Goal: Information Seeking & Learning: Learn about a topic

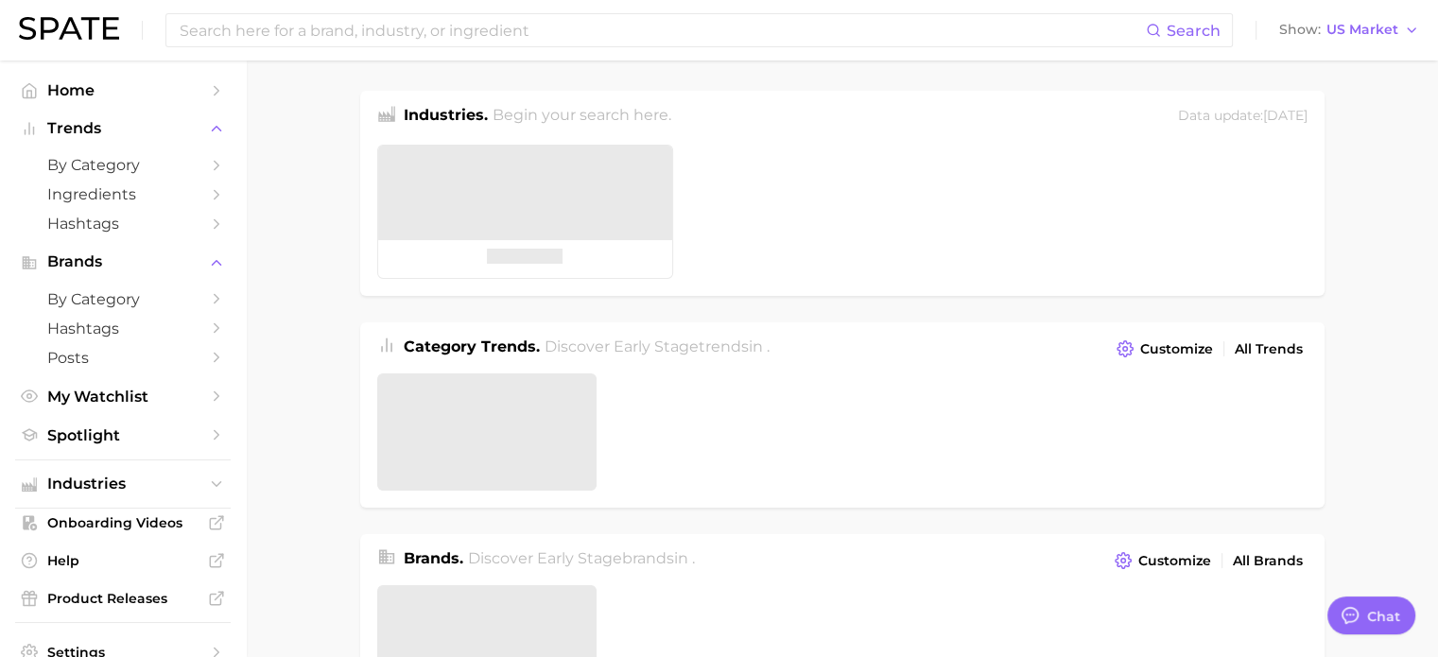
type textarea "x"
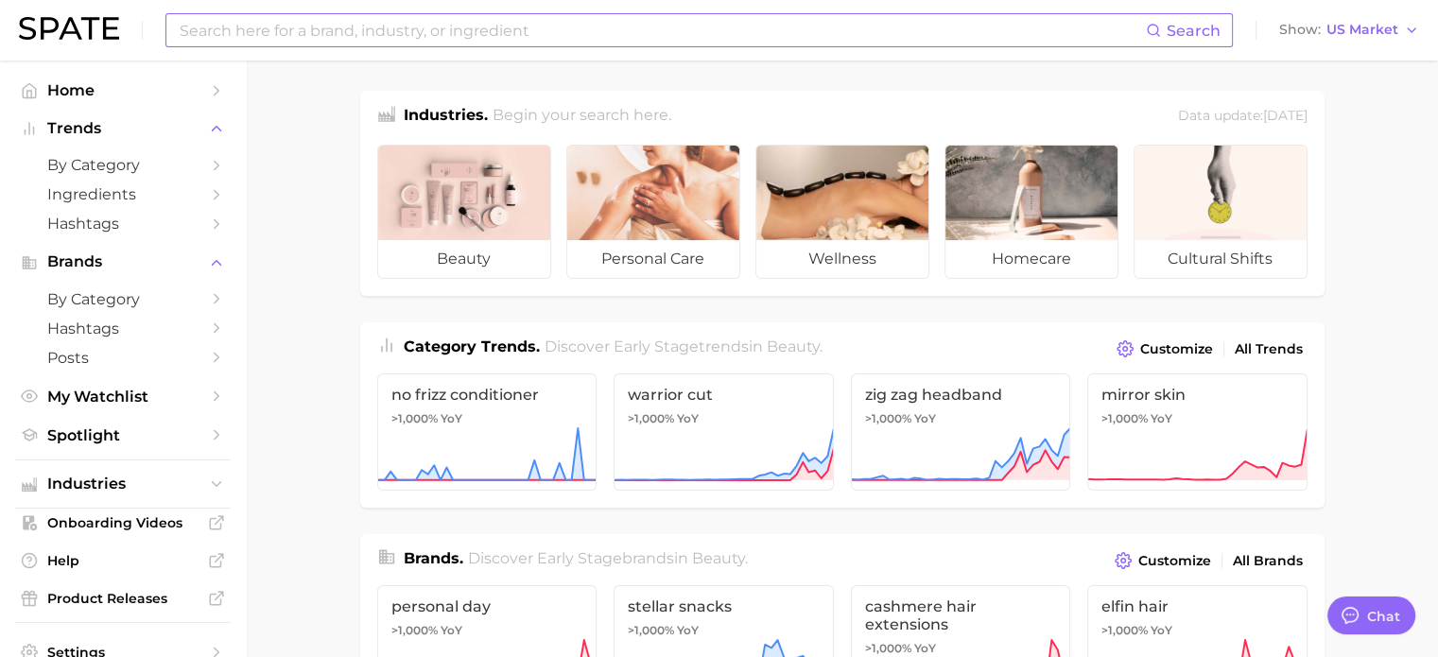
click at [332, 32] on input at bounding box center [662, 30] width 968 height 32
type input "j beauty"
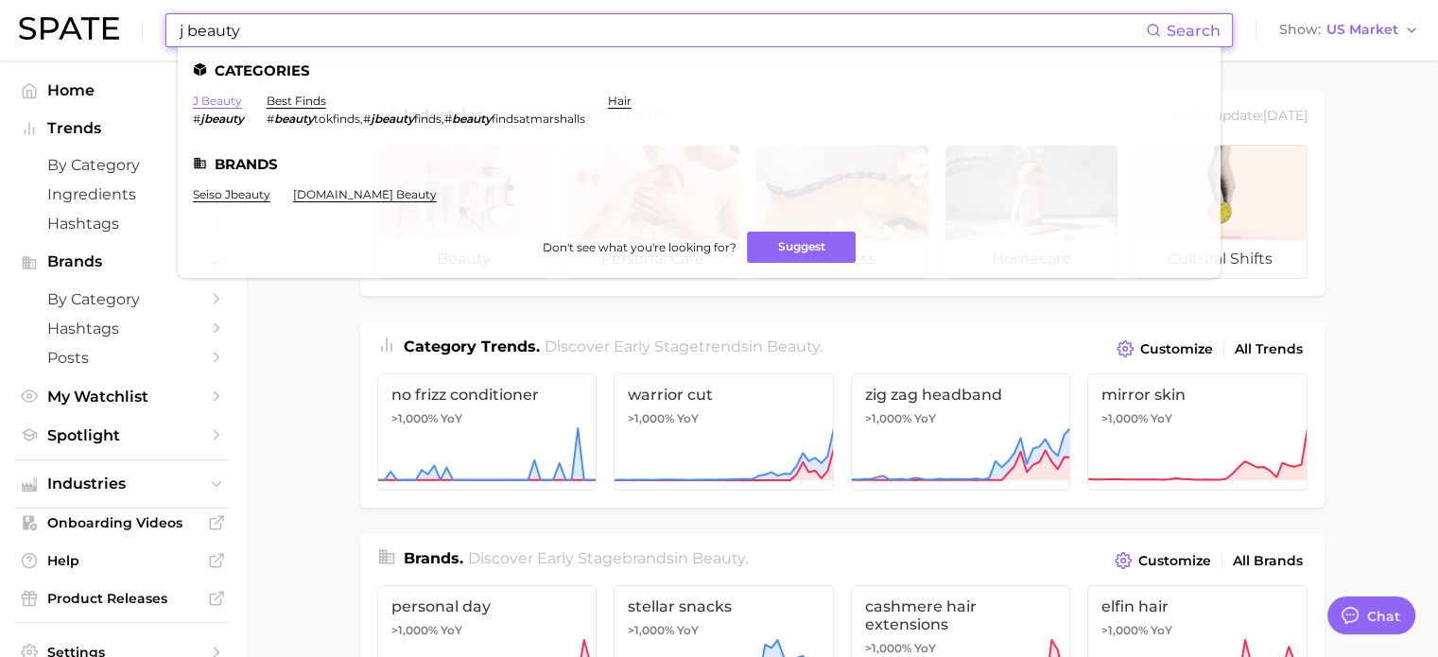
click at [206, 100] on link "j beauty" at bounding box center [217, 101] width 49 height 14
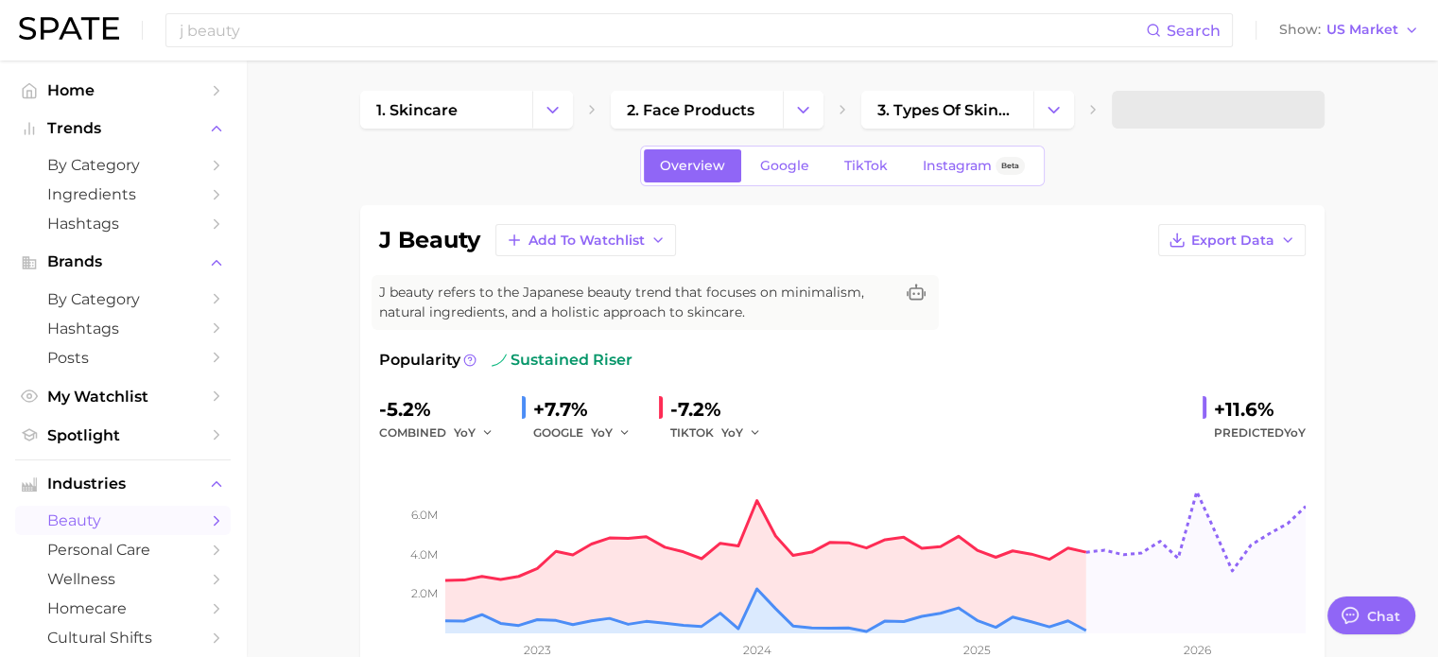
type textarea "x"
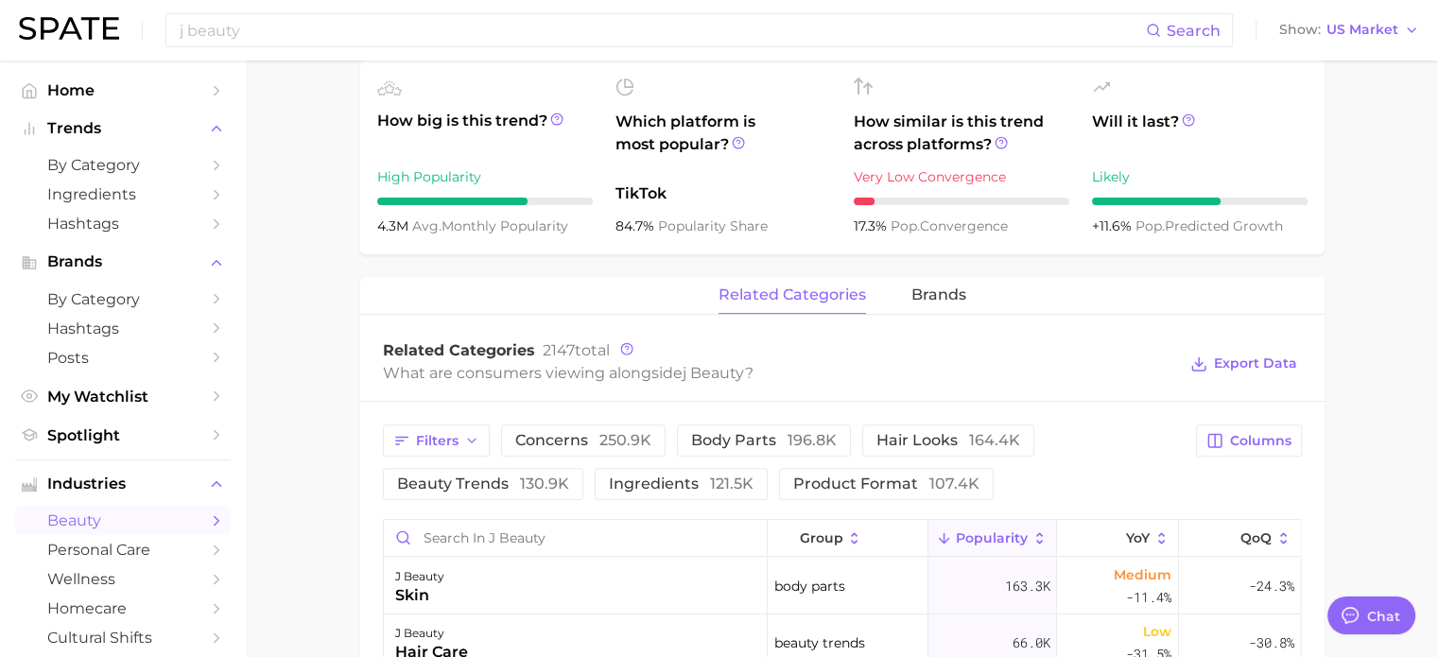
scroll to position [662, 0]
click at [454, 472] on button "beauty trends 130.9k" at bounding box center [483, 484] width 200 height 32
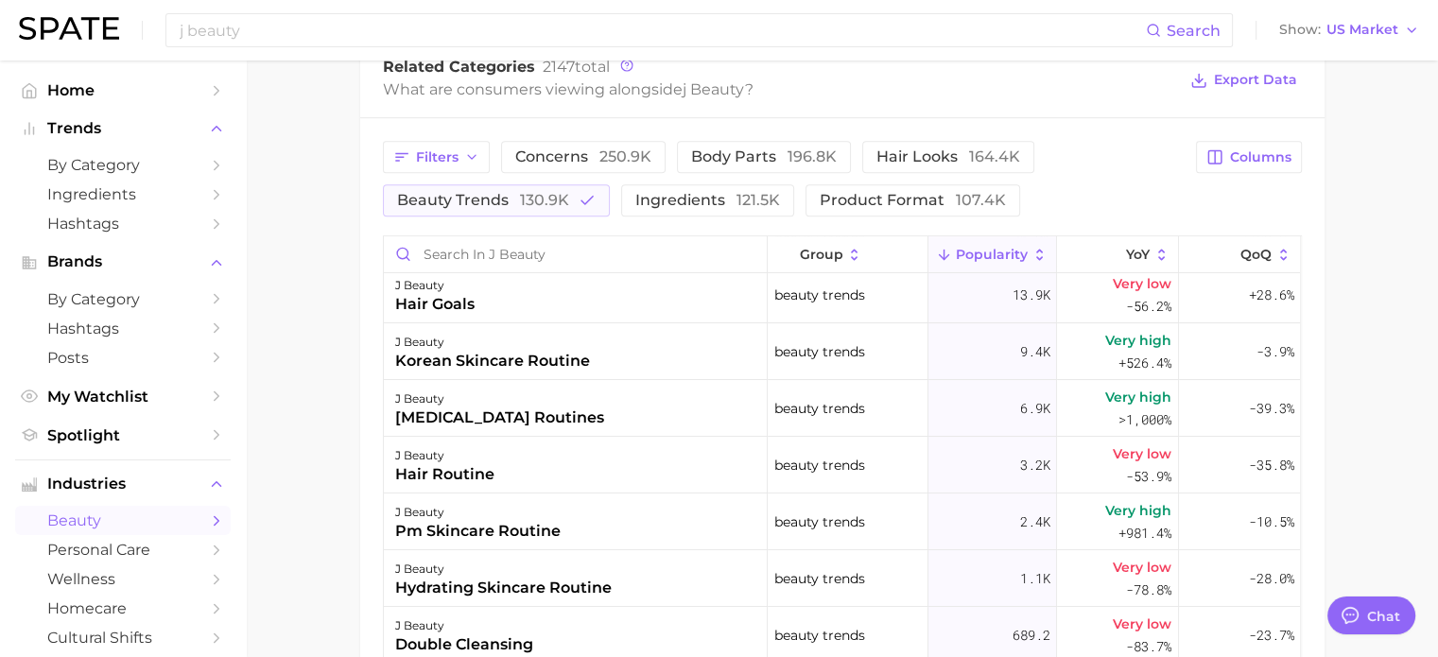
scroll to position [0, 0]
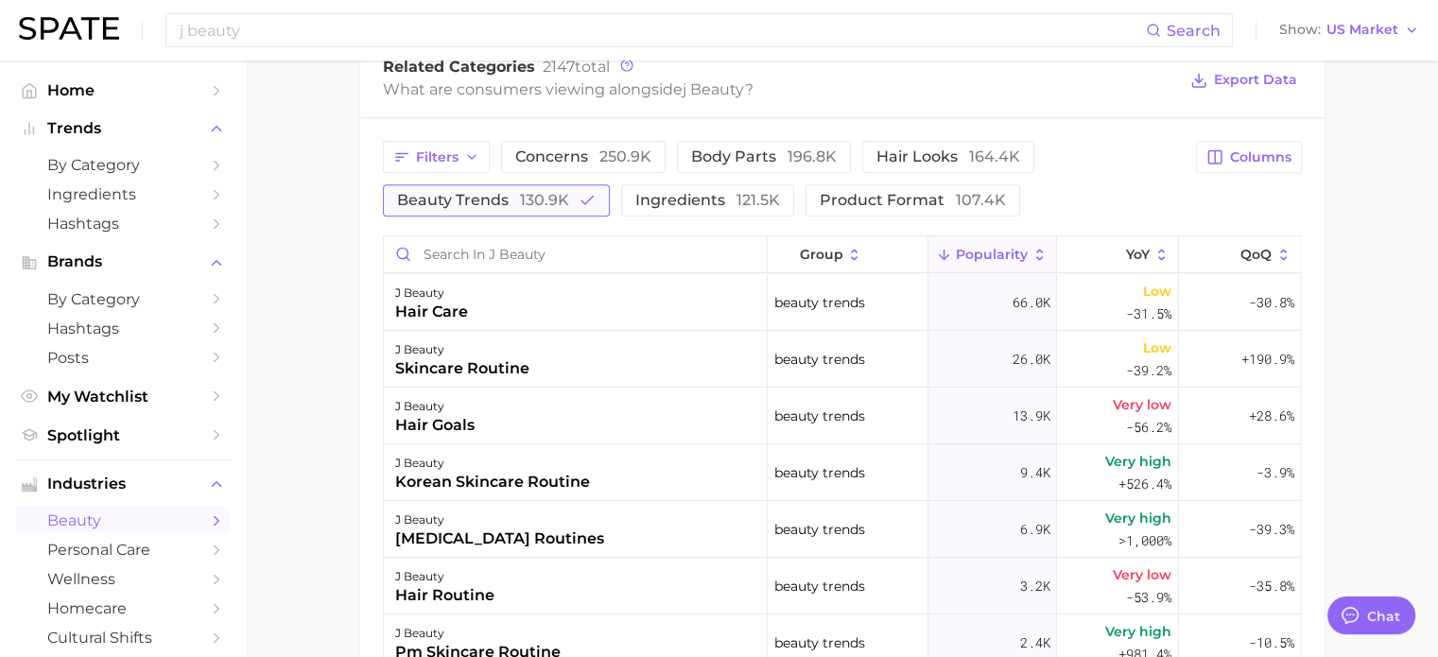
click at [560, 194] on span "130.9k" at bounding box center [544, 200] width 49 height 18
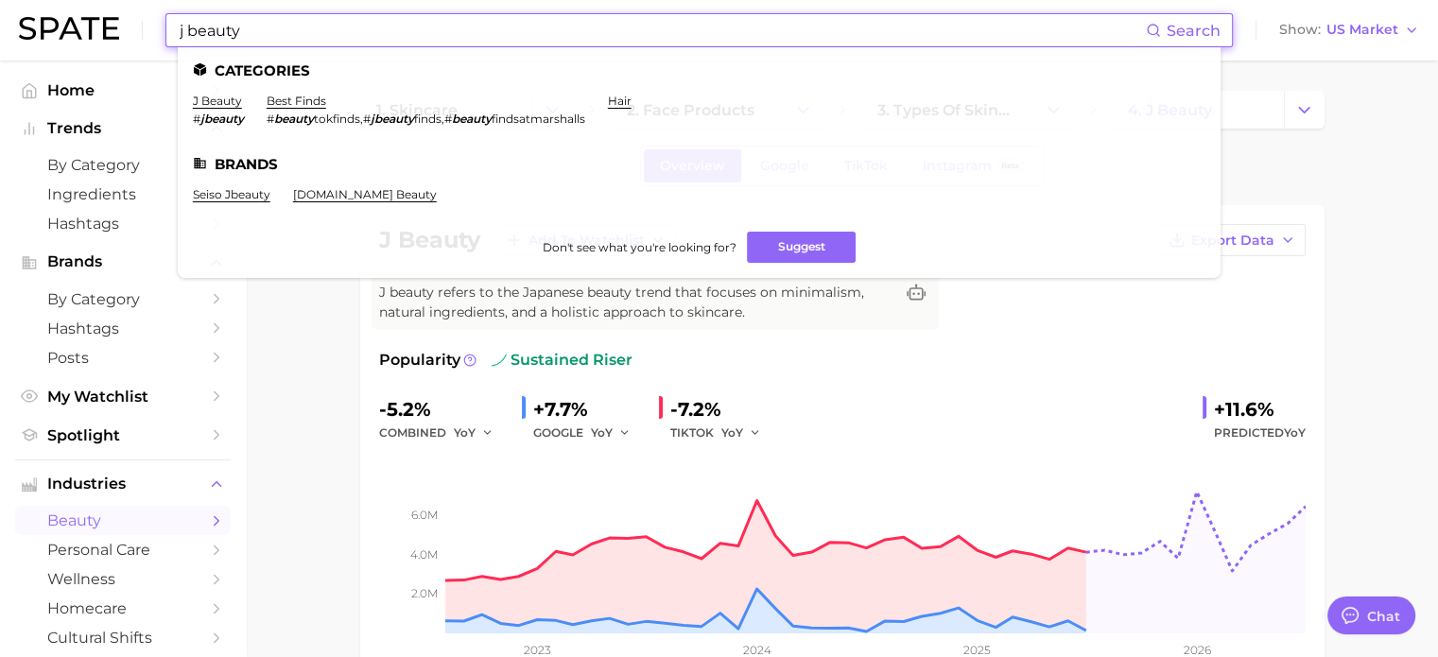
click at [981, 14] on input "j beauty" at bounding box center [662, 30] width 968 height 32
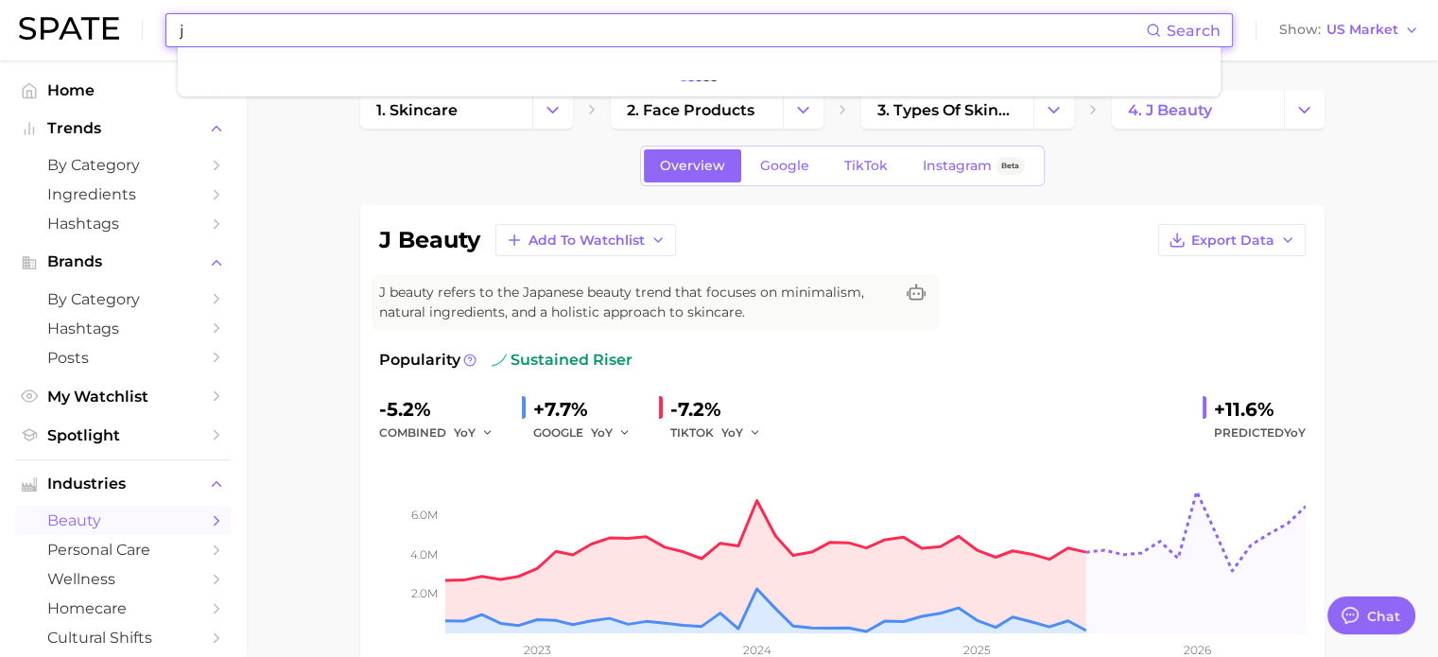
type input "j"
type input "hado labo"
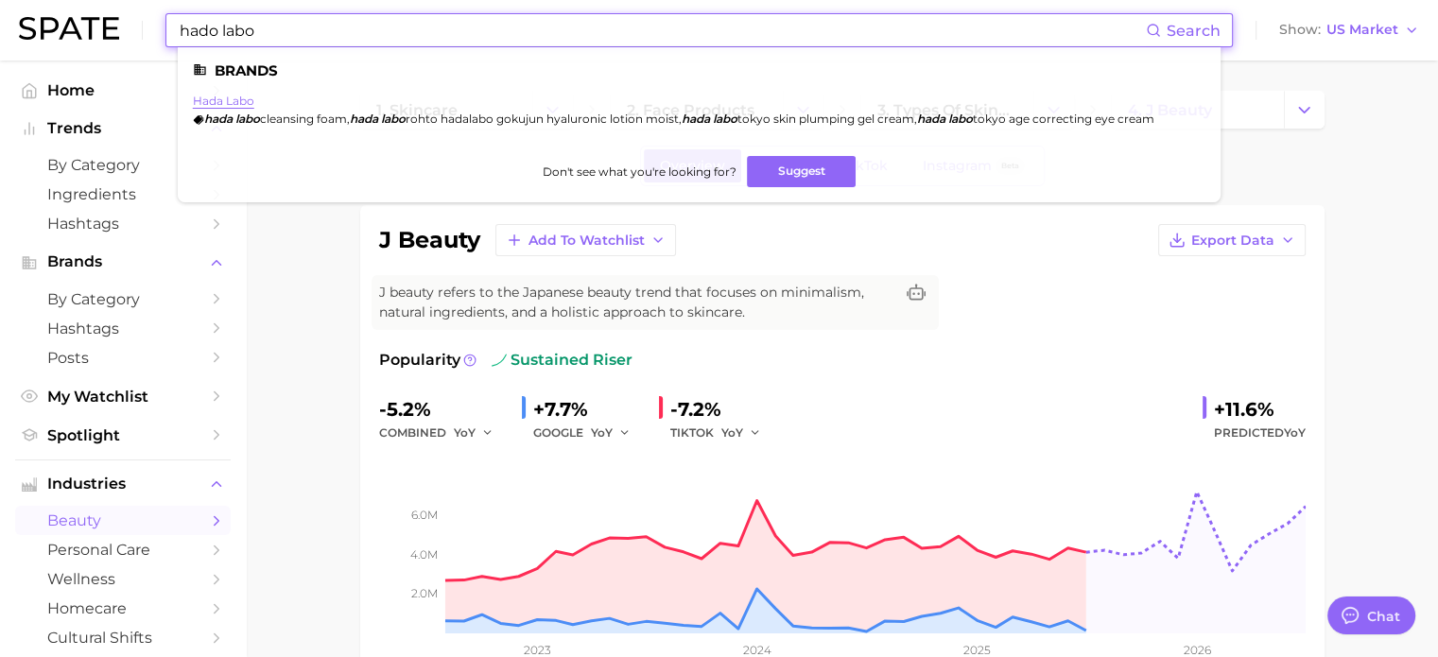
click at [219, 99] on link "hada labo" at bounding box center [223, 101] width 61 height 14
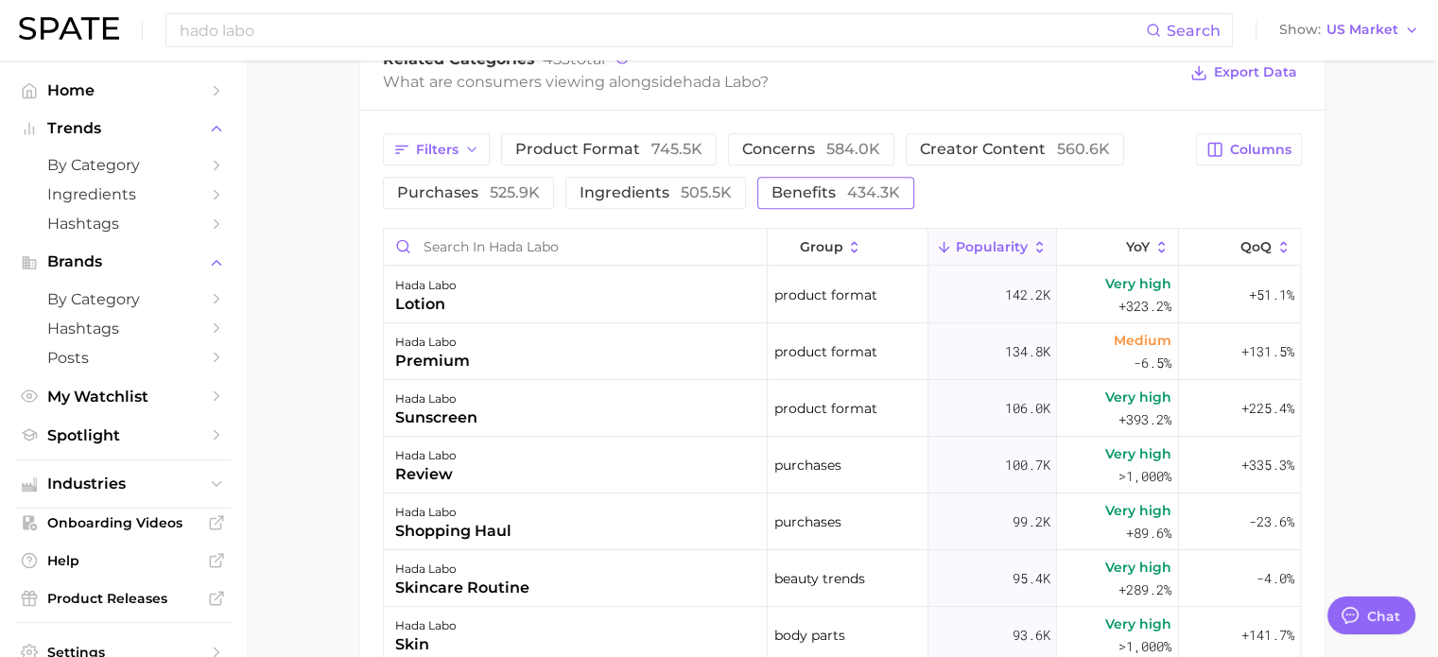
click at [813, 182] on button "benefits 434.3k" at bounding box center [835, 193] width 157 height 32
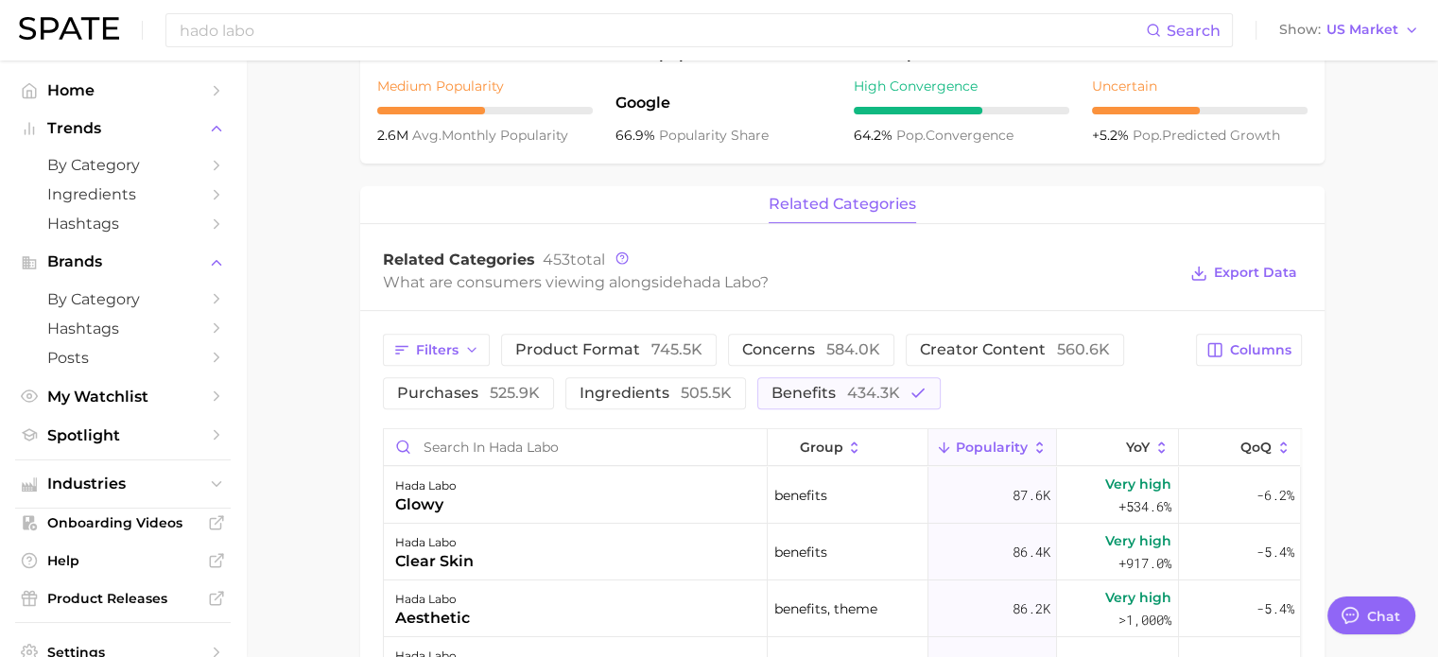
scroll to position [628, 0]
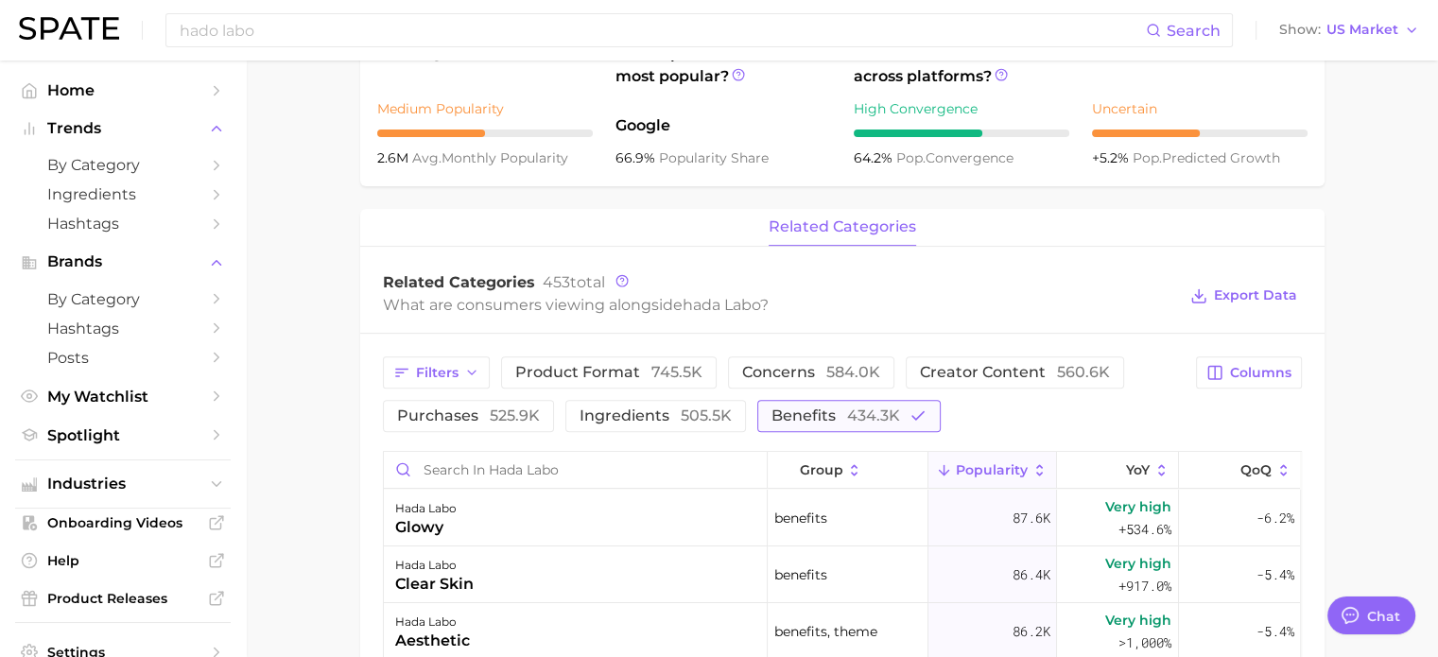
click at [864, 414] on span "434.3k" at bounding box center [873, 416] width 53 height 18
click at [961, 375] on span "creator content 560.6k" at bounding box center [1015, 372] width 190 height 15
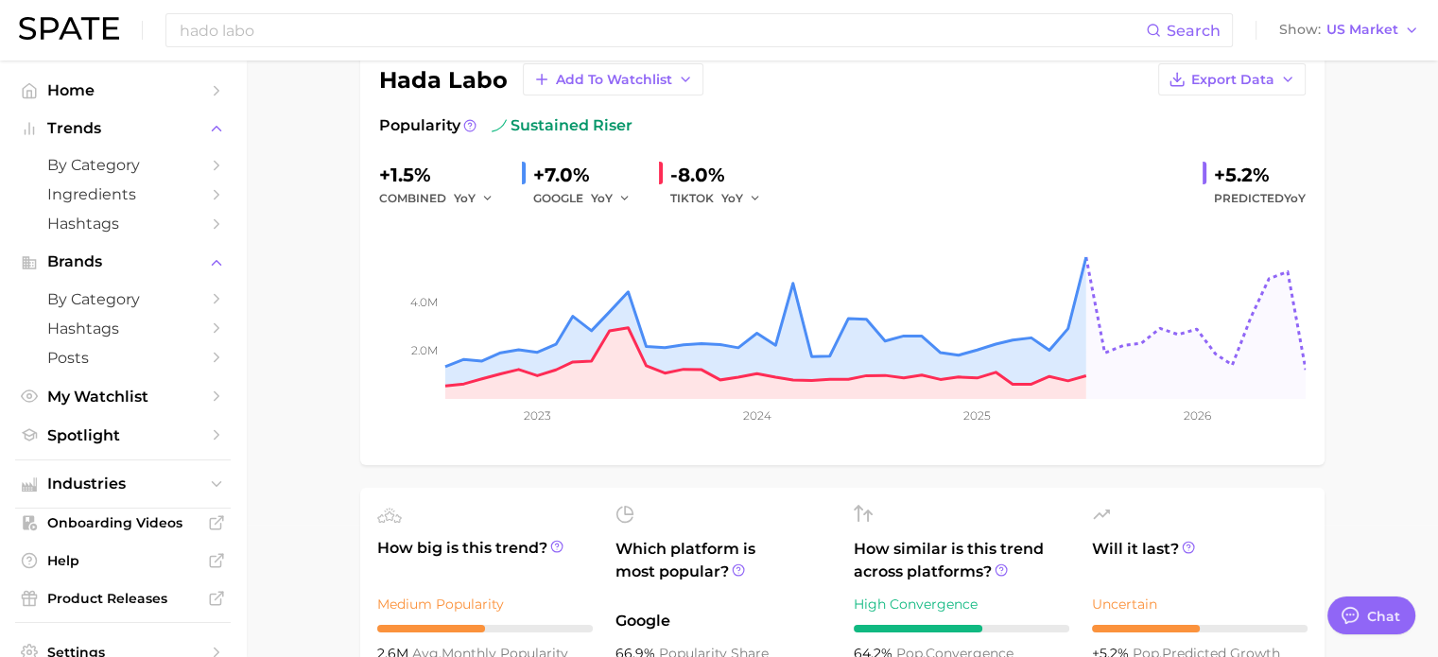
scroll to position [0, 0]
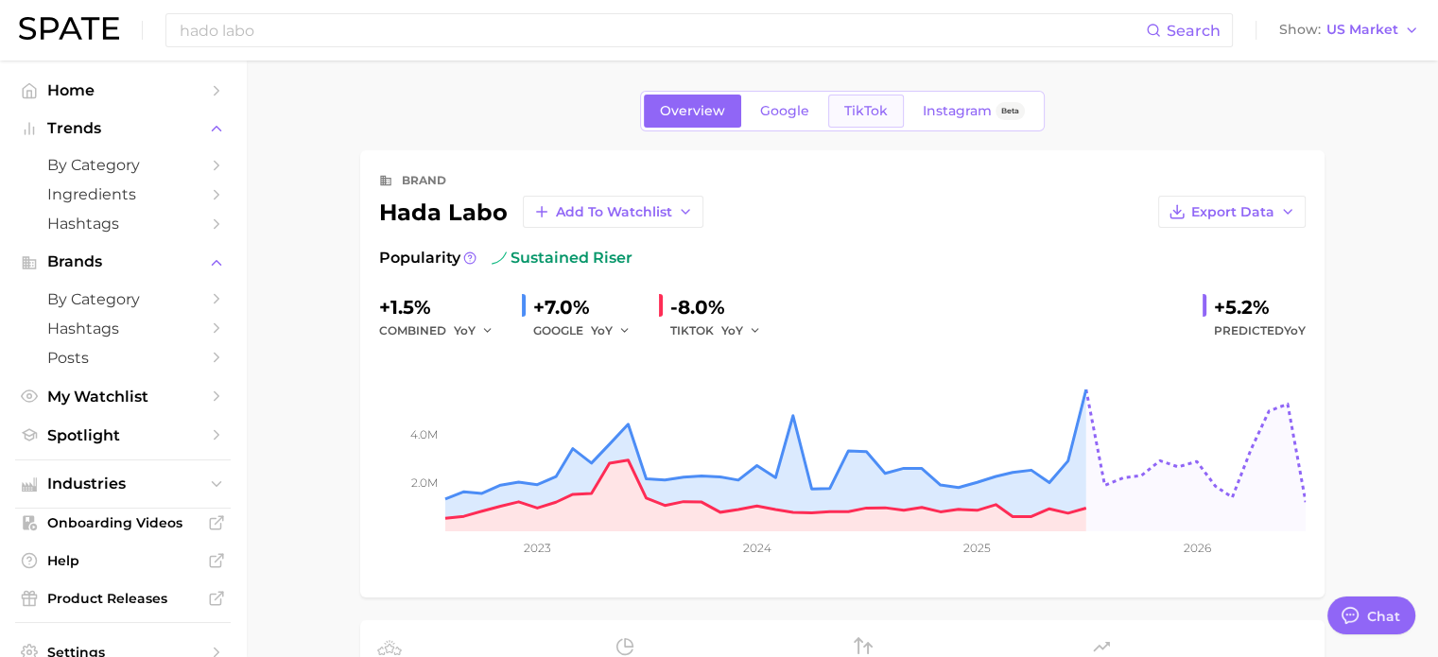
click at [876, 109] on span "TikTok" at bounding box center [865, 111] width 43 height 16
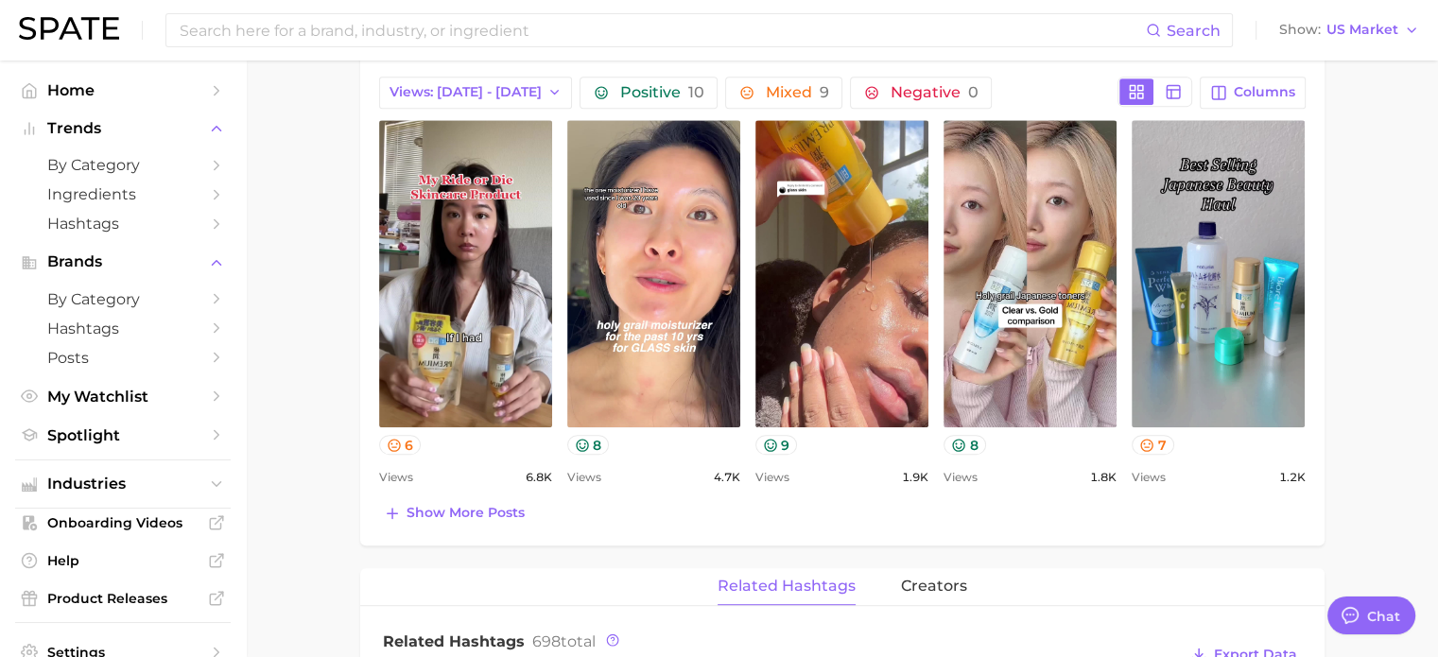
scroll to position [851, 0]
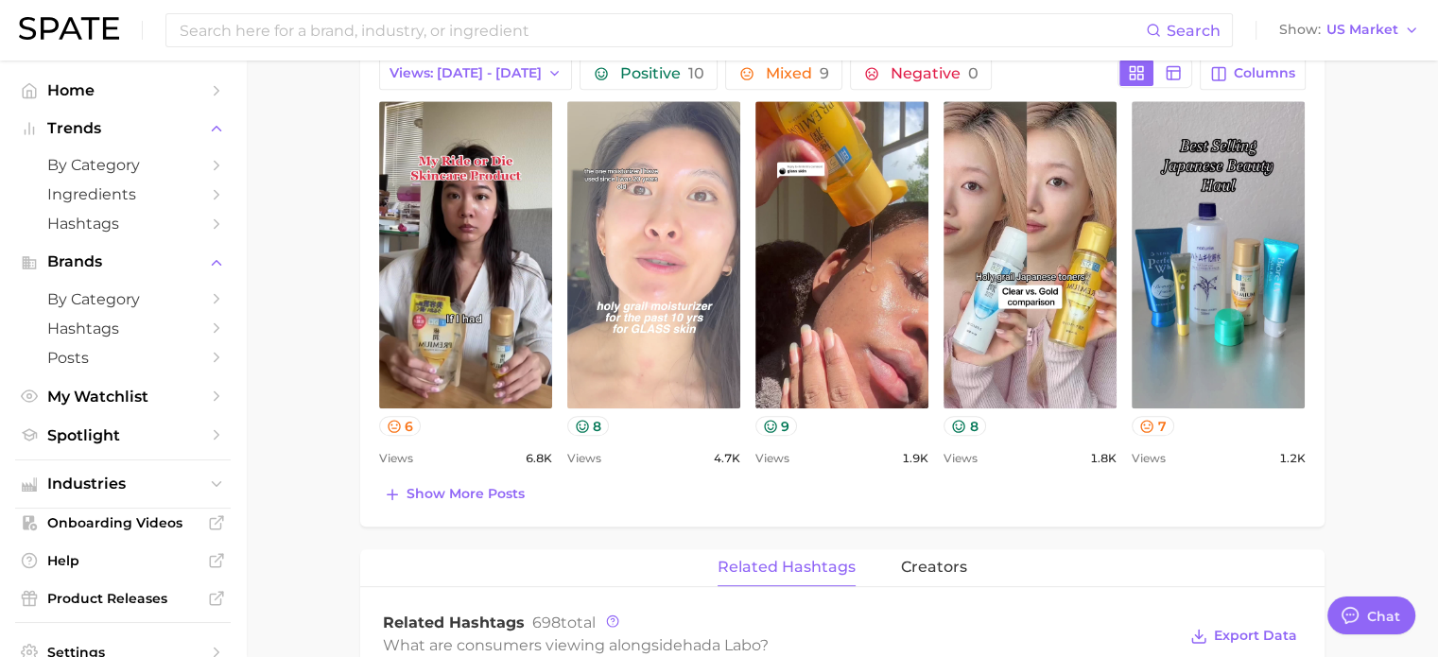
click at [647, 196] on link "view post on TikTok" at bounding box center [653, 254] width 173 height 307
